Goal: Task Accomplishment & Management: Use online tool/utility

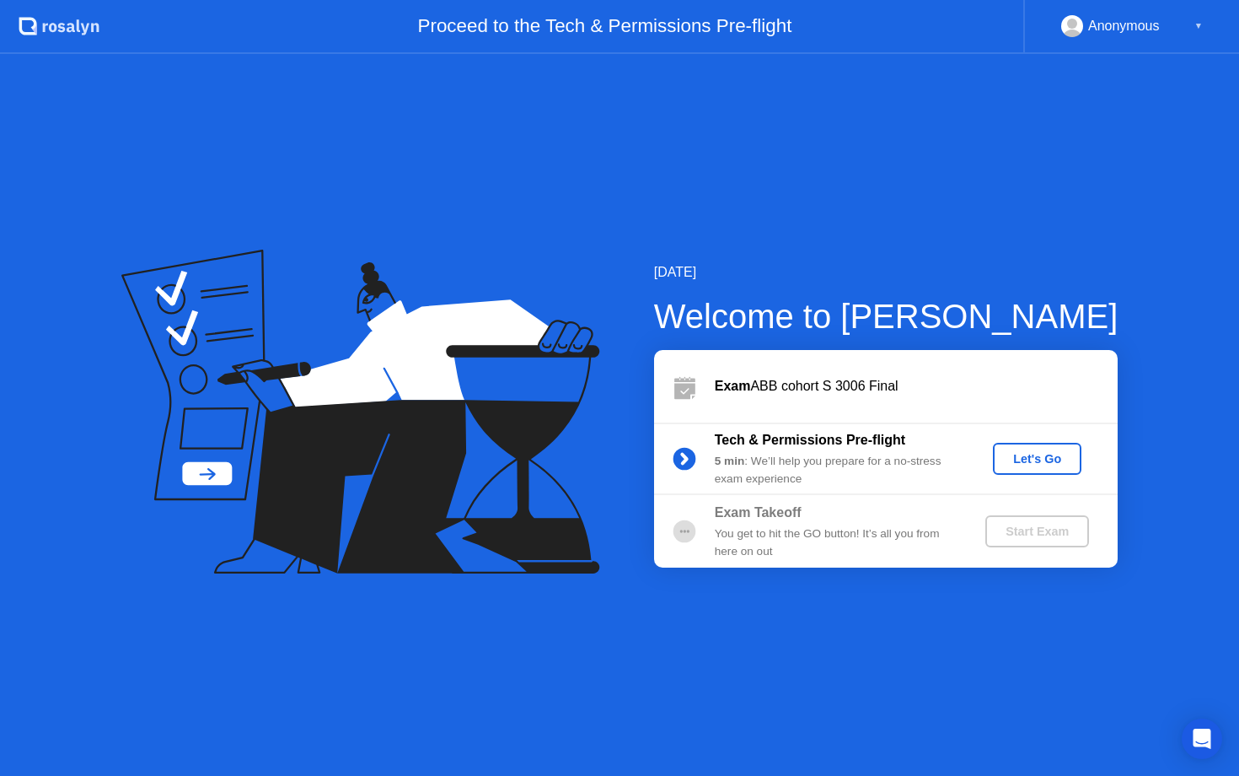
click at [1012, 469] on button "Let's Go" at bounding box center [1037, 459] width 89 height 32
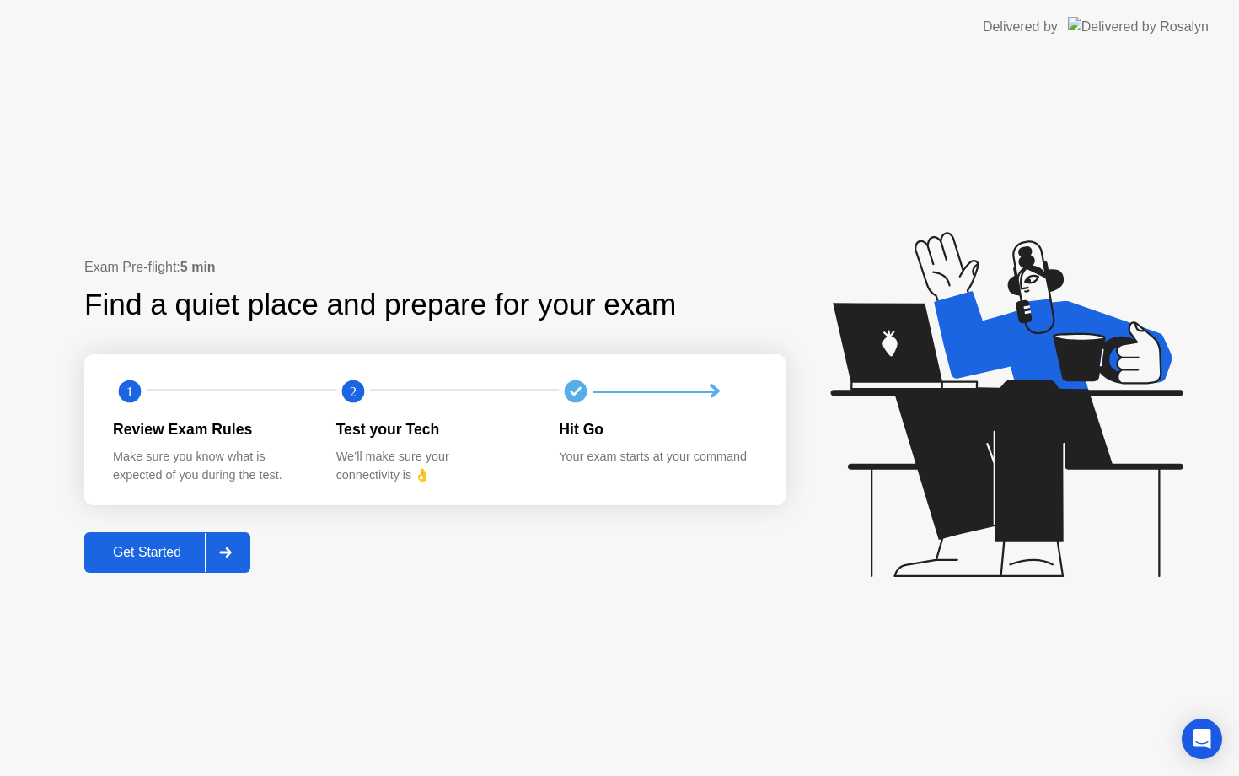
click at [167, 559] on div "Get Started" at bounding box center [147, 552] width 116 height 15
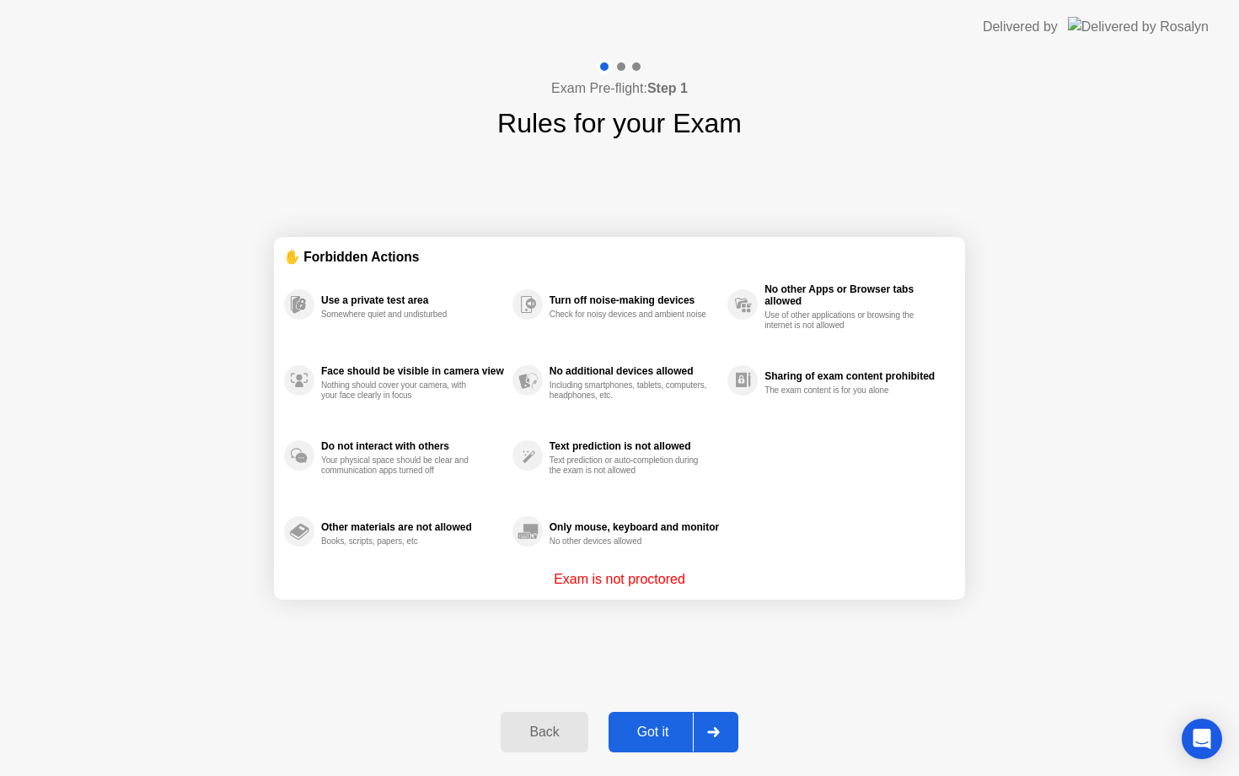
click at [663, 732] on div "Got it" at bounding box center [653, 731] width 79 height 15
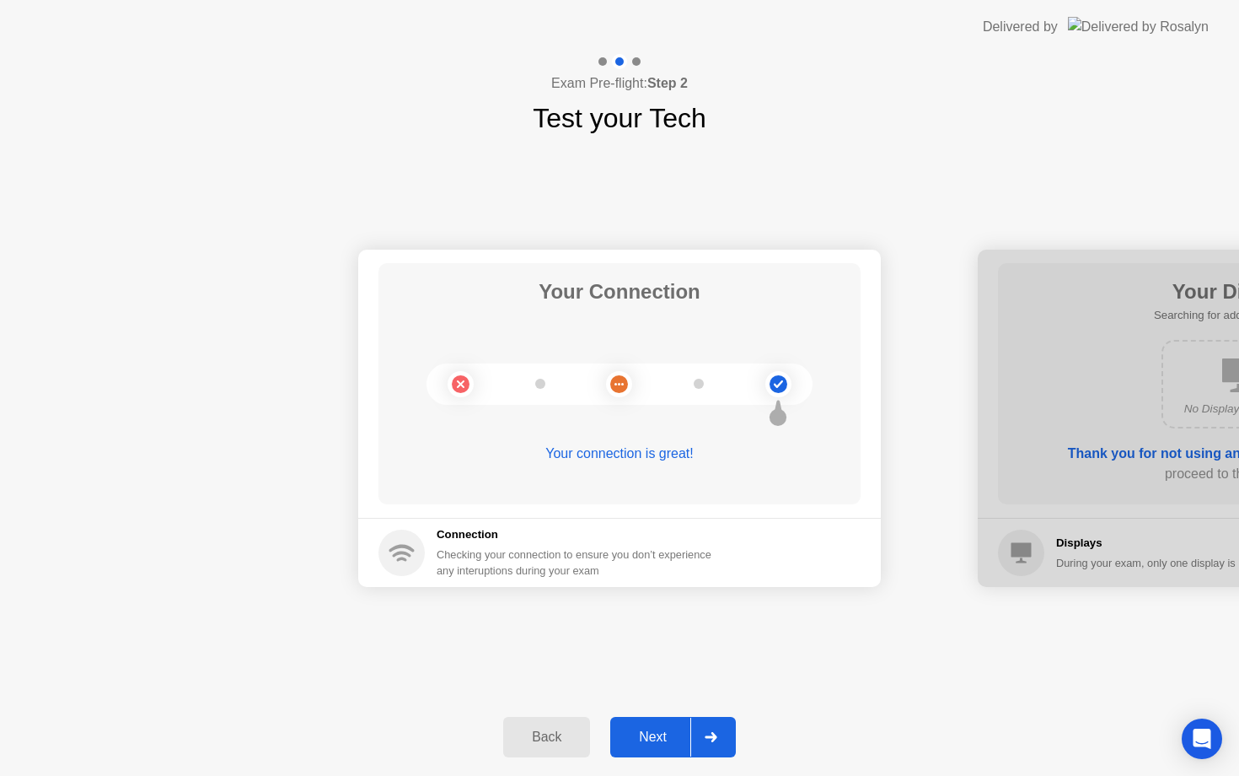
click at [663, 732] on div "Next" at bounding box center [653, 736] width 75 height 15
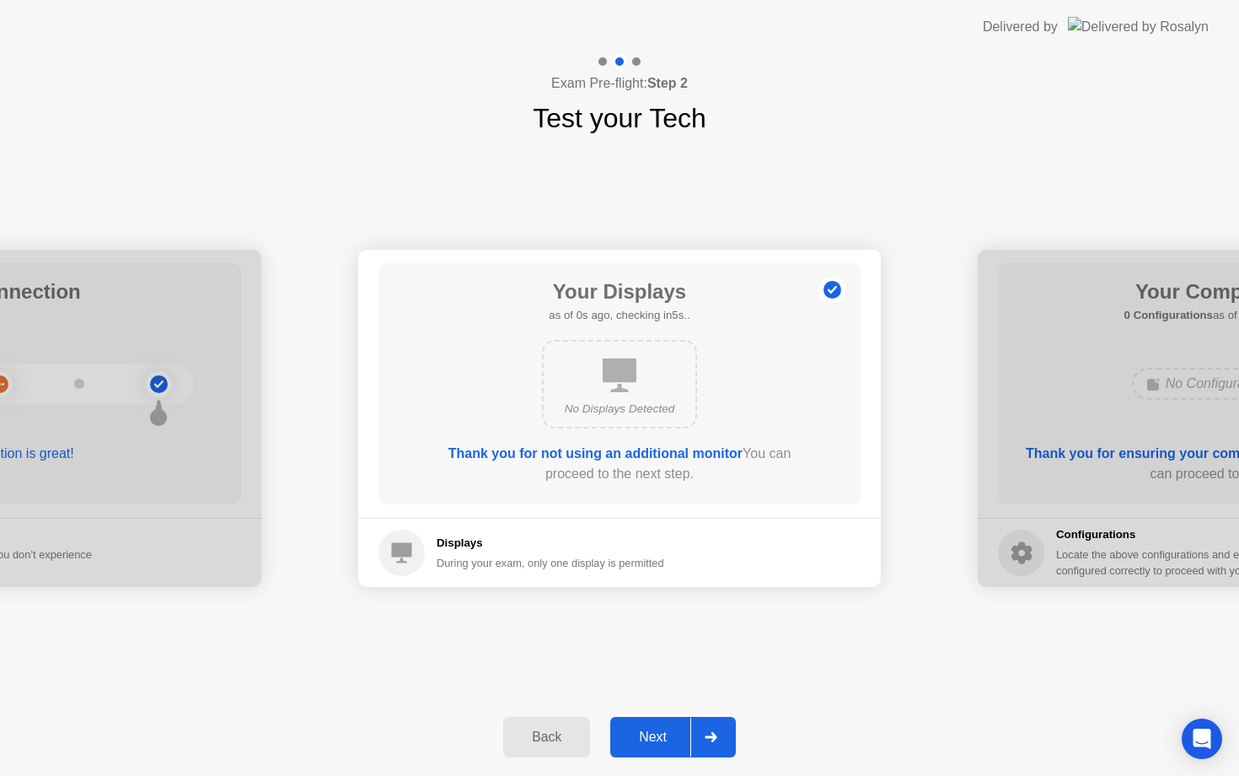
click at [663, 732] on div "Next" at bounding box center [653, 736] width 75 height 15
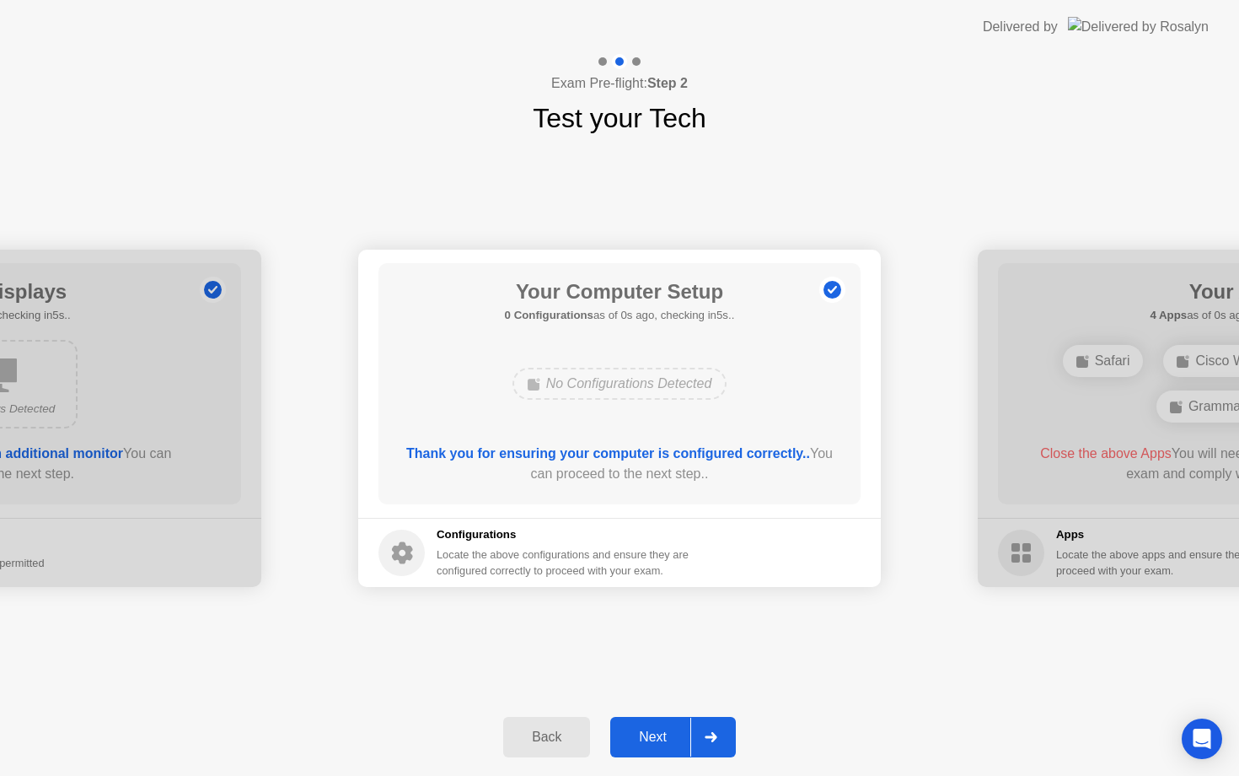
click at [663, 732] on div "Next" at bounding box center [653, 736] width 75 height 15
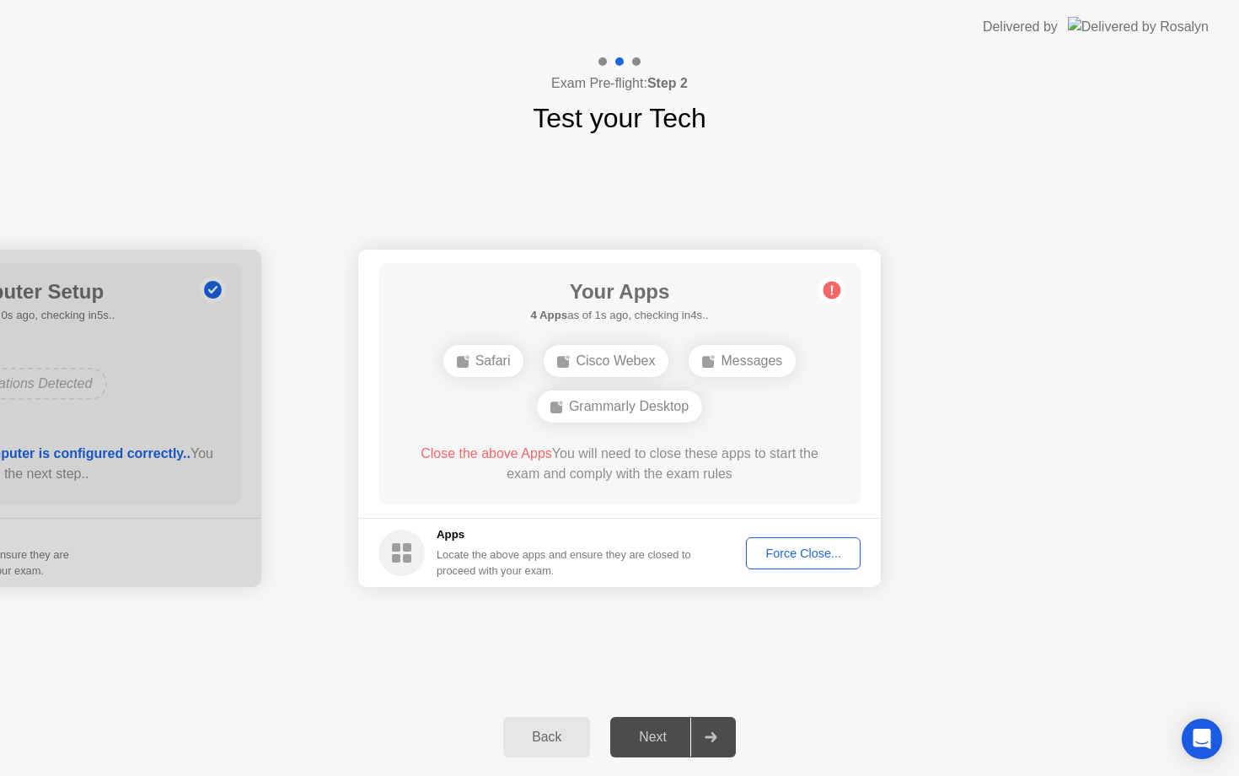
click at [807, 564] on button "Force Close..." at bounding box center [803, 553] width 115 height 32
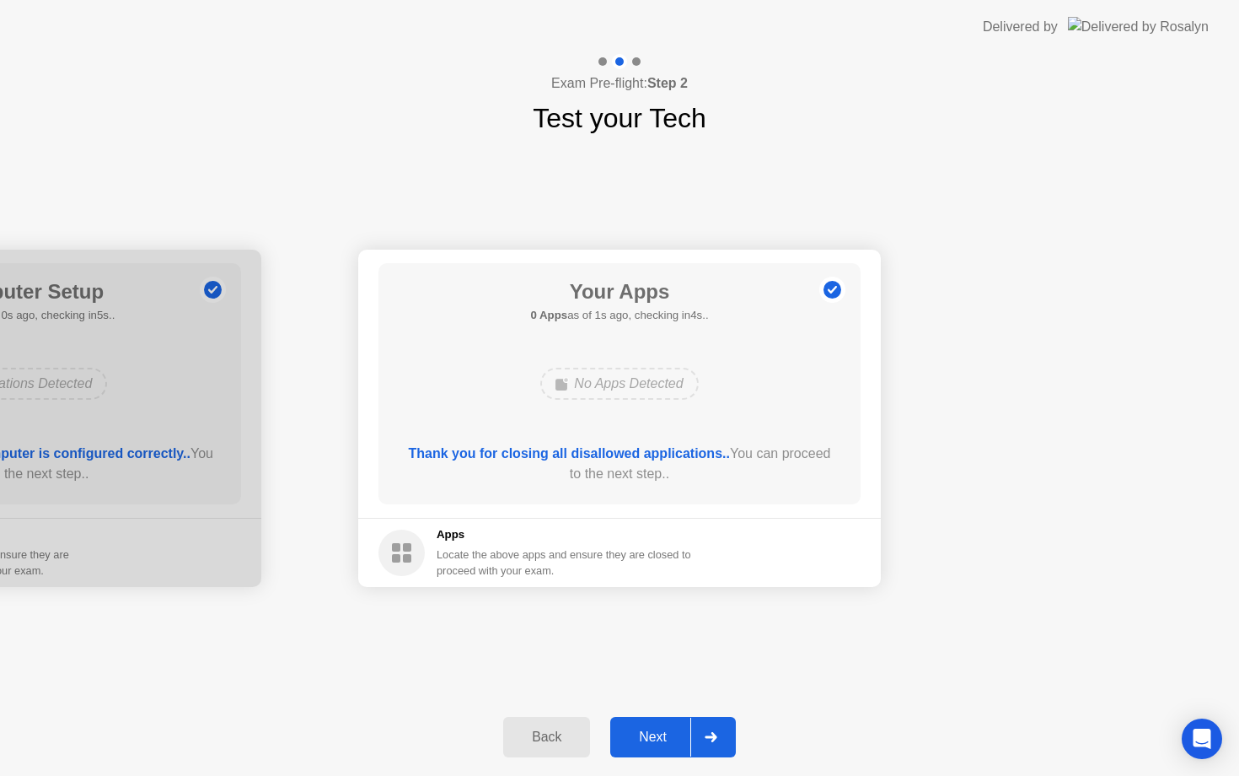
click at [648, 743] on div "Next" at bounding box center [653, 736] width 75 height 15
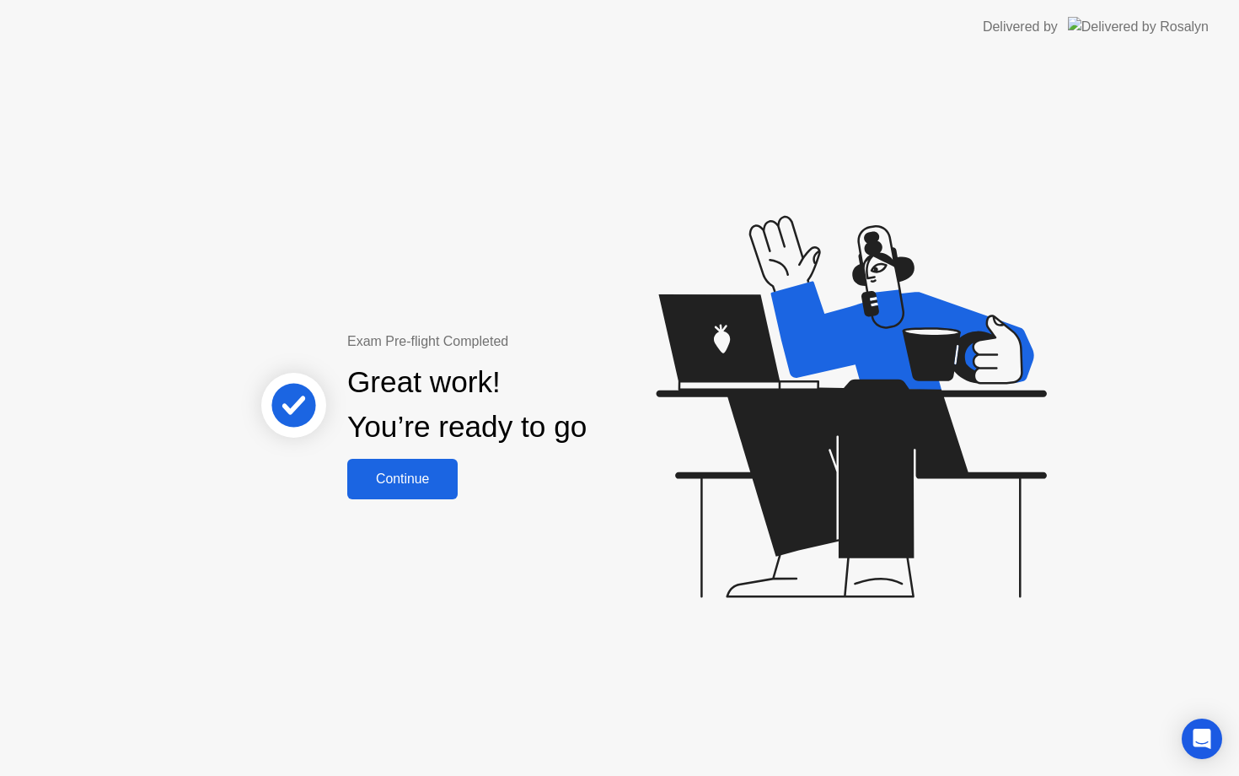
click at [426, 492] on button "Continue" at bounding box center [402, 479] width 110 height 40
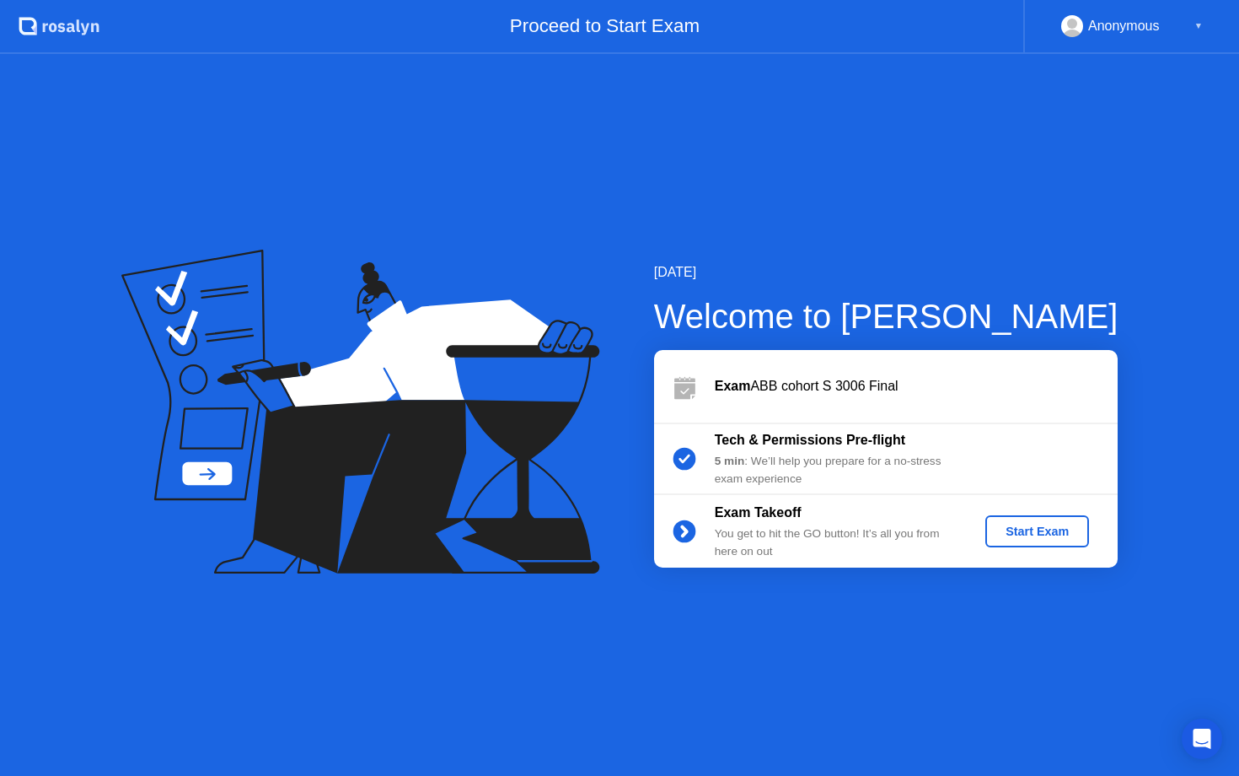
click at [994, 531] on div "Start Exam" at bounding box center [1037, 530] width 90 height 13
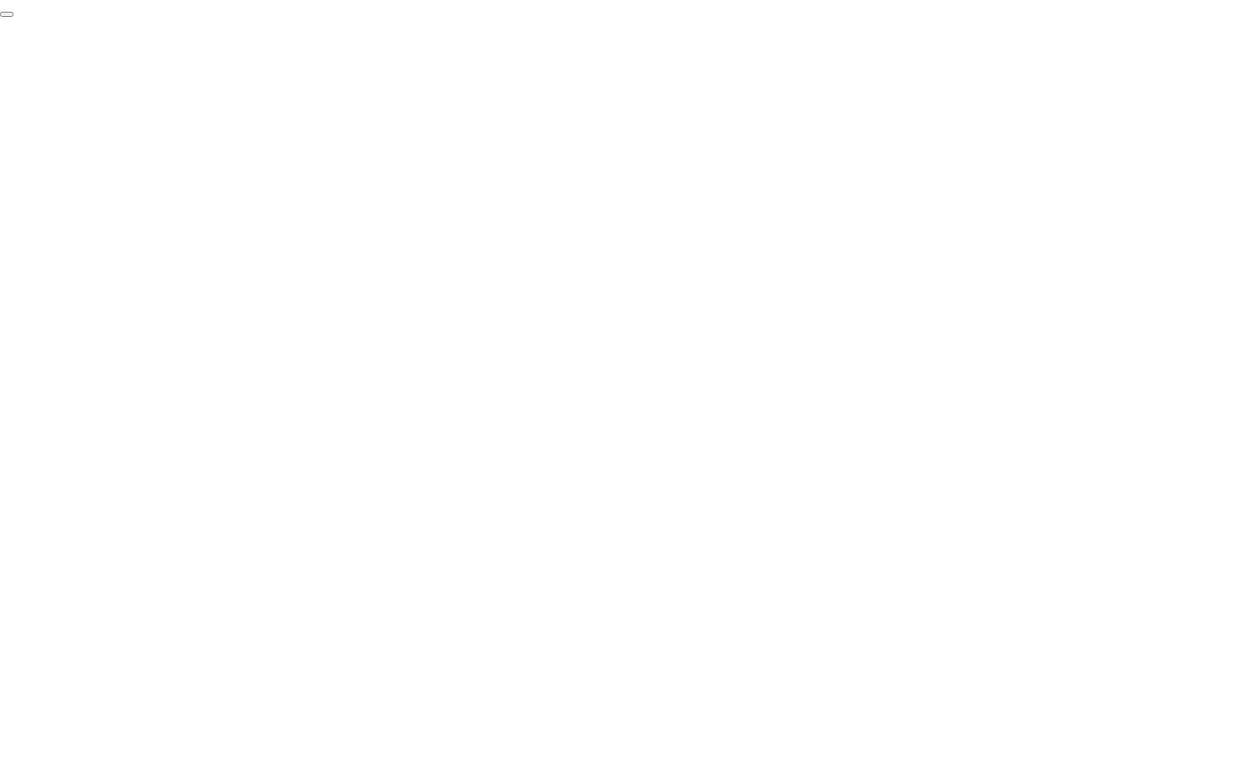
click at [13, 17] on button "End Proctoring Session" at bounding box center [6, 14] width 13 height 5
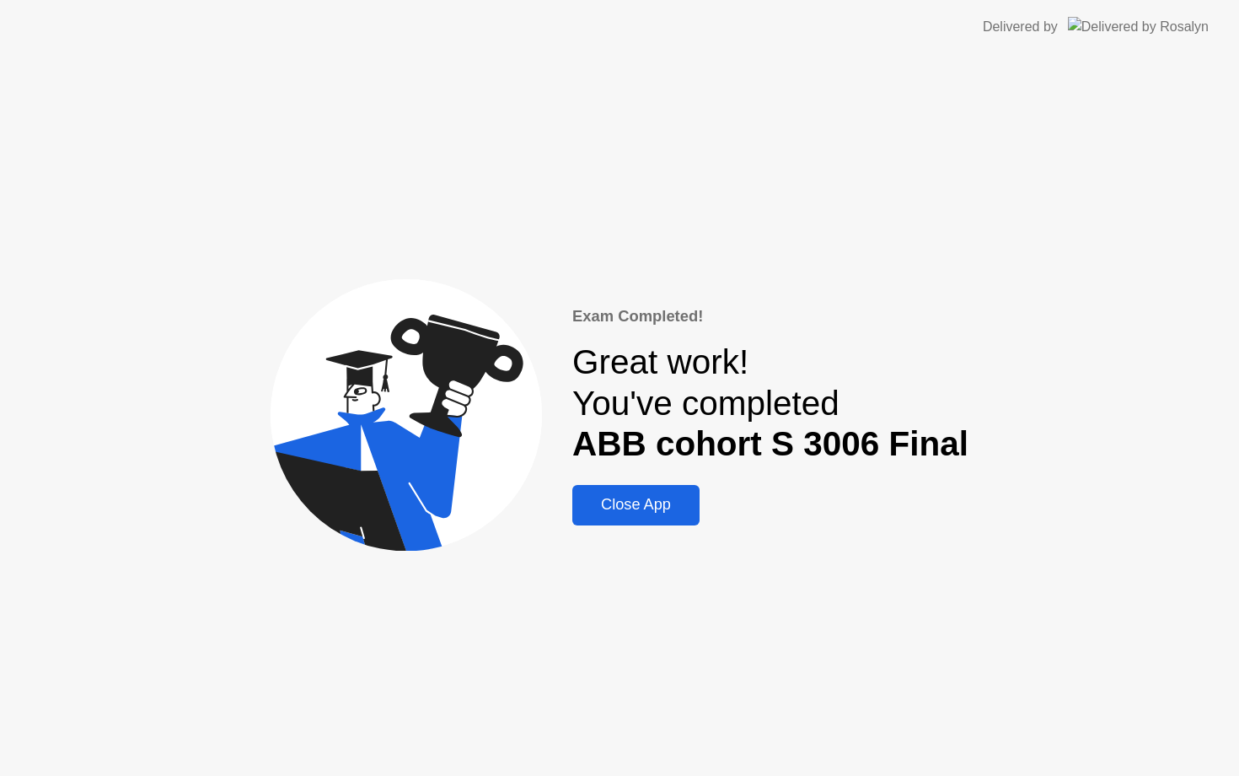
click at [653, 485] on button "Close App" at bounding box center [636, 505] width 127 height 40
